Goal: Task Accomplishment & Management: Complete application form

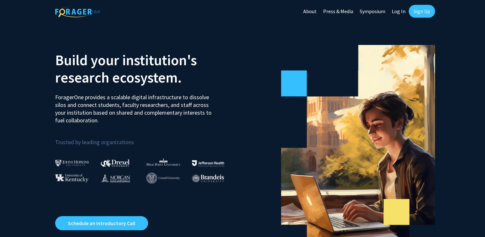
click at [418, 11] on link "Sign Up" at bounding box center [422, 11] width 26 height 13
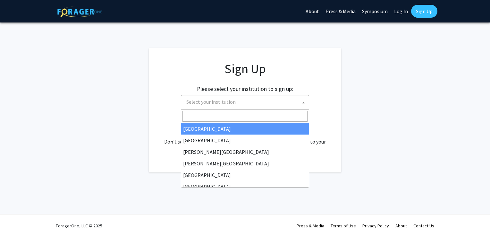
click at [262, 95] on span "Select your institution" at bounding box center [245, 102] width 128 height 14
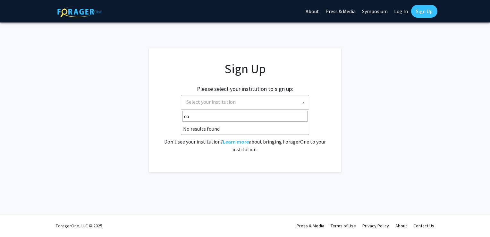
type input "c"
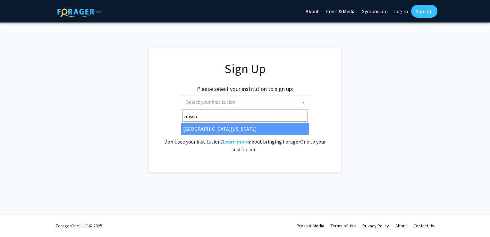
type input "misso"
select select "33"
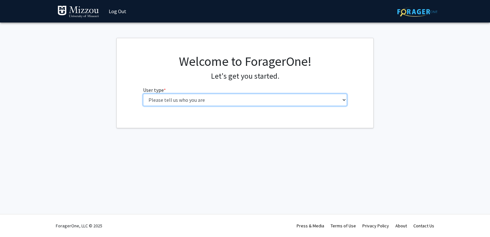
click at [192, 101] on select "Please tell us who you are Undergraduate Student Master's Student Doctoral Cand…" at bounding box center [245, 100] width 204 height 12
select select "1: undergrad"
click at [143, 94] on select "Please tell us who you are Undergraduate Student Master's Student Doctoral Cand…" at bounding box center [245, 100] width 204 height 12
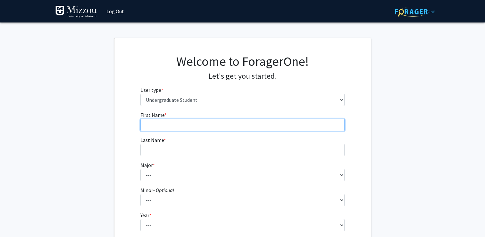
click at [206, 126] on input "First Name * required" at bounding box center [242, 125] width 204 height 12
type input "[PERSON_NAME]"
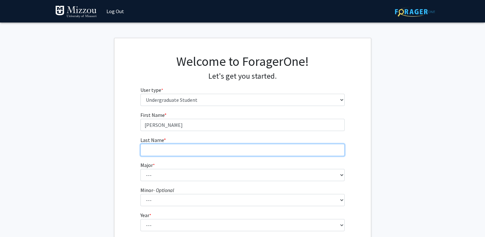
click at [206, 150] on input "Last Name * required" at bounding box center [242, 150] width 204 height 12
type input "[PERSON_NAME]"
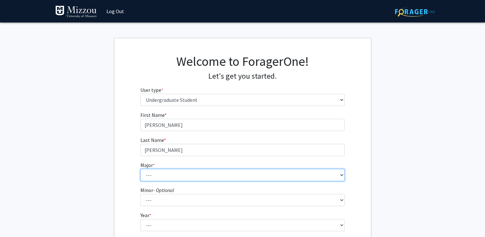
click at [195, 176] on select "--- Agribusiness Management Agricultural Education Agricultural Education: Comm…" at bounding box center [242, 175] width 204 height 12
select select "8: 2497"
click at [140, 169] on select "--- Agribusiness Management Agricultural Education Agricultural Education: Comm…" at bounding box center [242, 175] width 204 height 12
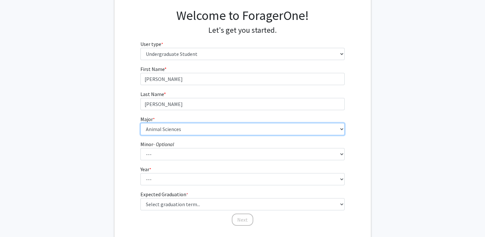
scroll to position [46, 0]
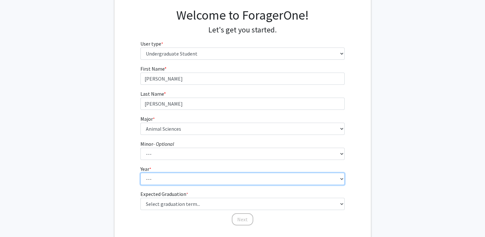
click at [192, 179] on select "--- First-year Sophomore Junior Senior Postbaccalaureate Certificate" at bounding box center [242, 178] width 204 height 12
select select "1: first-year"
click at [140, 172] on select "--- First-year Sophomore Junior Senior Postbaccalaureate Certificate" at bounding box center [242, 178] width 204 height 12
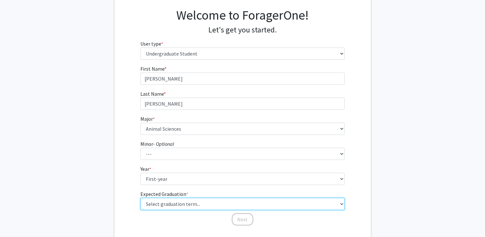
click at [185, 204] on select "Select graduation term... Spring 2025 Summer 2025 Fall 2025 Winter 2025 Spring …" at bounding box center [242, 203] width 204 height 12
click at [140, 197] on select "Select graduation term... Spring 2025 Summer 2025 Fall 2025 Winter 2025 Spring …" at bounding box center [242, 203] width 204 height 12
click at [216, 203] on select "Select graduation term... Spring 2025 Summer 2025 Fall 2025 Winter 2025 Spring …" at bounding box center [242, 203] width 204 height 12
select select "17: spring_2029"
click at [140, 197] on select "Select graduation term... Spring 2025 Summer 2025 Fall 2025 Winter 2025 Spring …" at bounding box center [242, 203] width 204 height 12
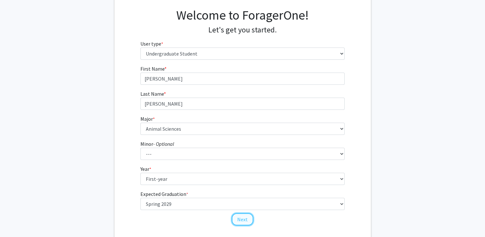
click at [246, 217] on button "Next" at bounding box center [242, 219] width 21 height 12
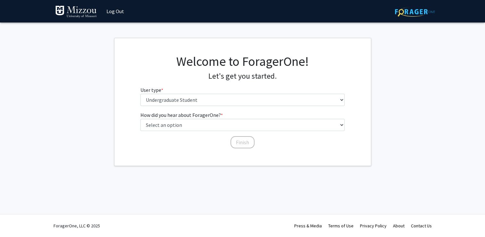
scroll to position [0, 0]
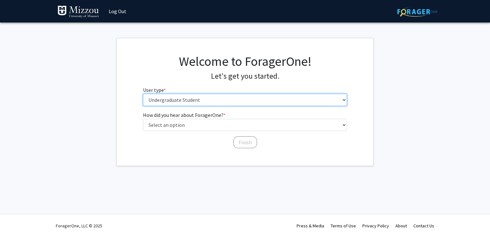
click at [199, 103] on select "Please tell us who you are Undergraduate Student Master's Student Doctoral Cand…" at bounding box center [245, 100] width 204 height 12
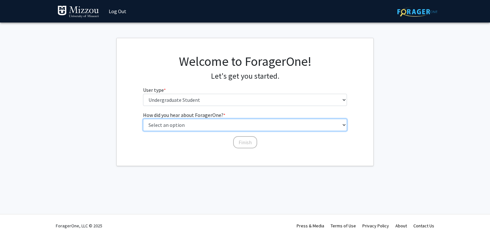
click at [205, 128] on select "Select an option Peer/student recommendation Faculty/staff recommendation Unive…" at bounding box center [245, 125] width 204 height 12
select select "2: faculty_recommendation"
click at [143, 119] on select "Select an option Peer/student recommendation Faculty/staff recommendation Unive…" at bounding box center [245, 125] width 204 height 12
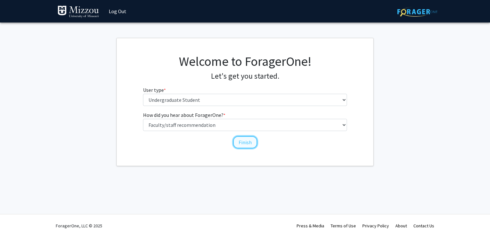
click at [250, 142] on button "Finish" at bounding box center [245, 142] width 24 height 12
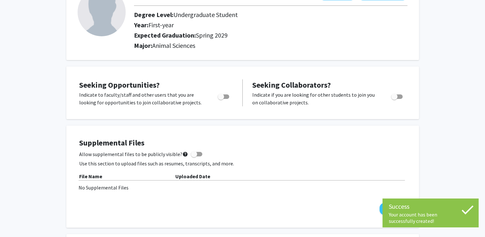
scroll to position [54, 0]
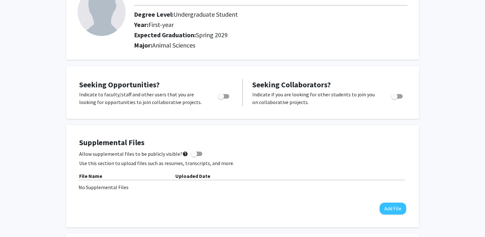
click at [393, 96] on span "Toggle" at bounding box center [394, 96] width 6 height 6
click at [394, 98] on input "Would you like to receive other student requests to work with you?" at bounding box center [394, 98] width 0 height 0
checkbox input "true"
